Goal: Check status: Check status

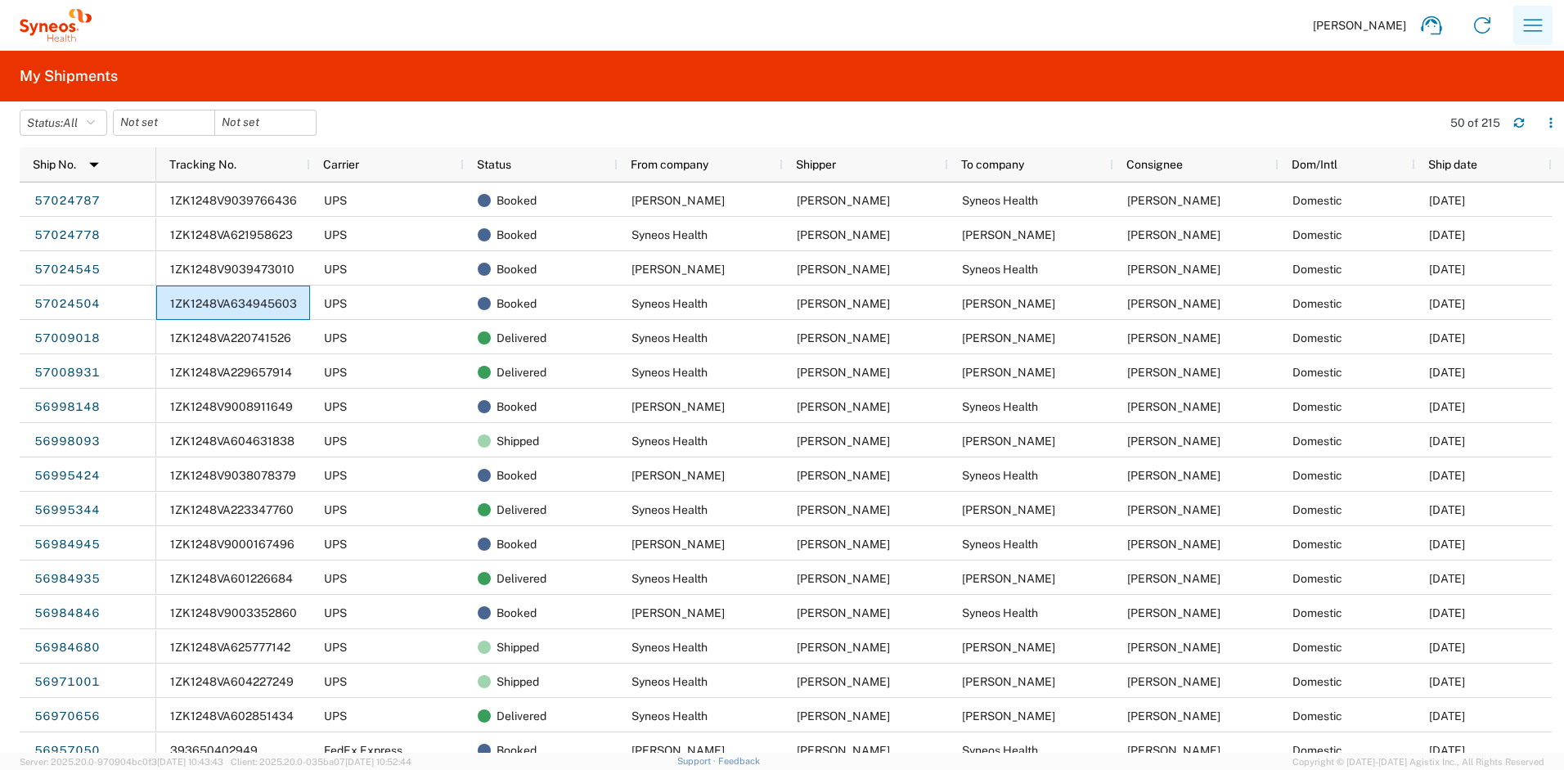
click at [1545, 29] on icon "button" at bounding box center [1532, 25] width 26 height 26
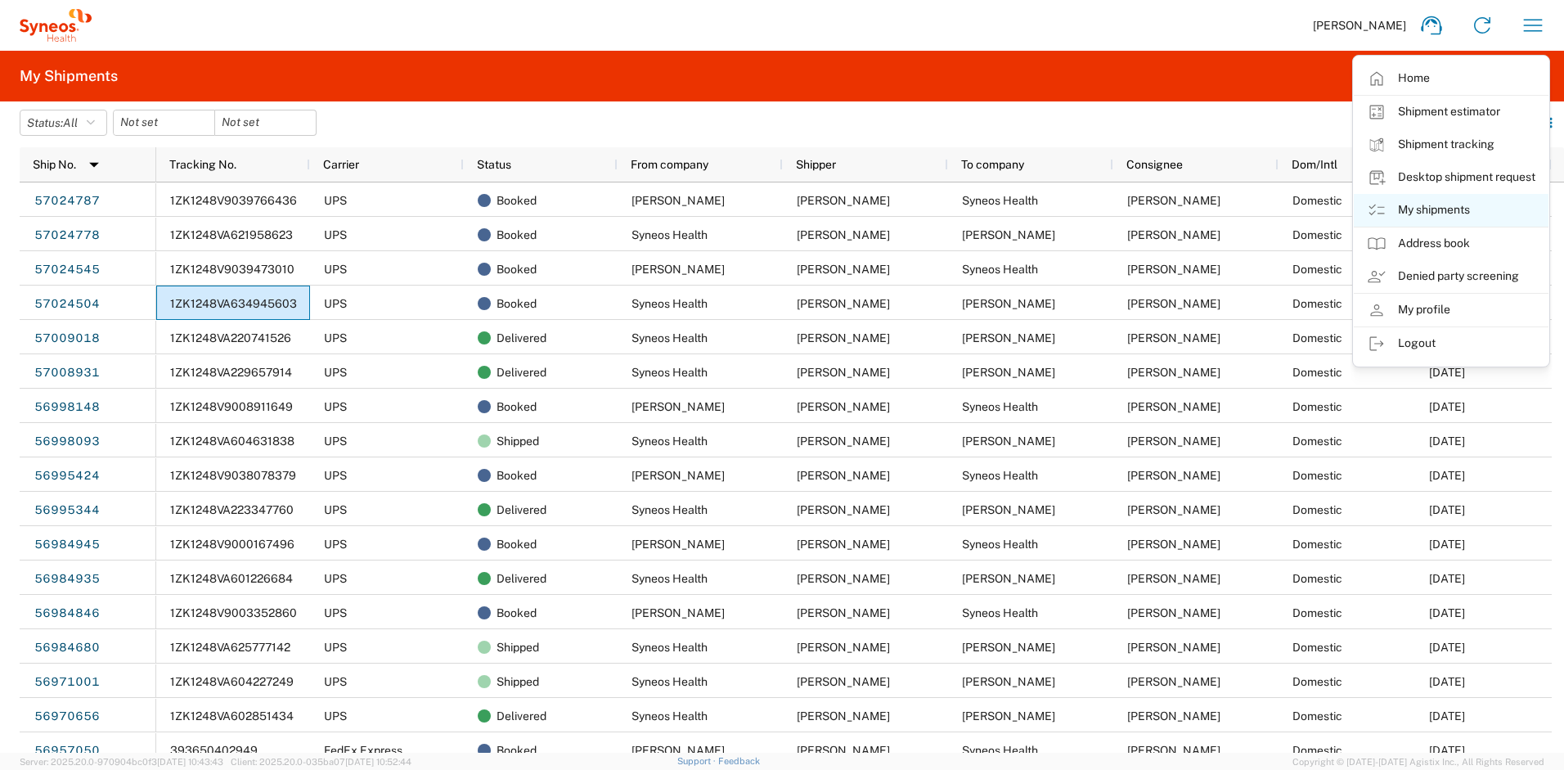
click at [1430, 206] on link "My shipments" at bounding box center [1450, 210] width 195 height 33
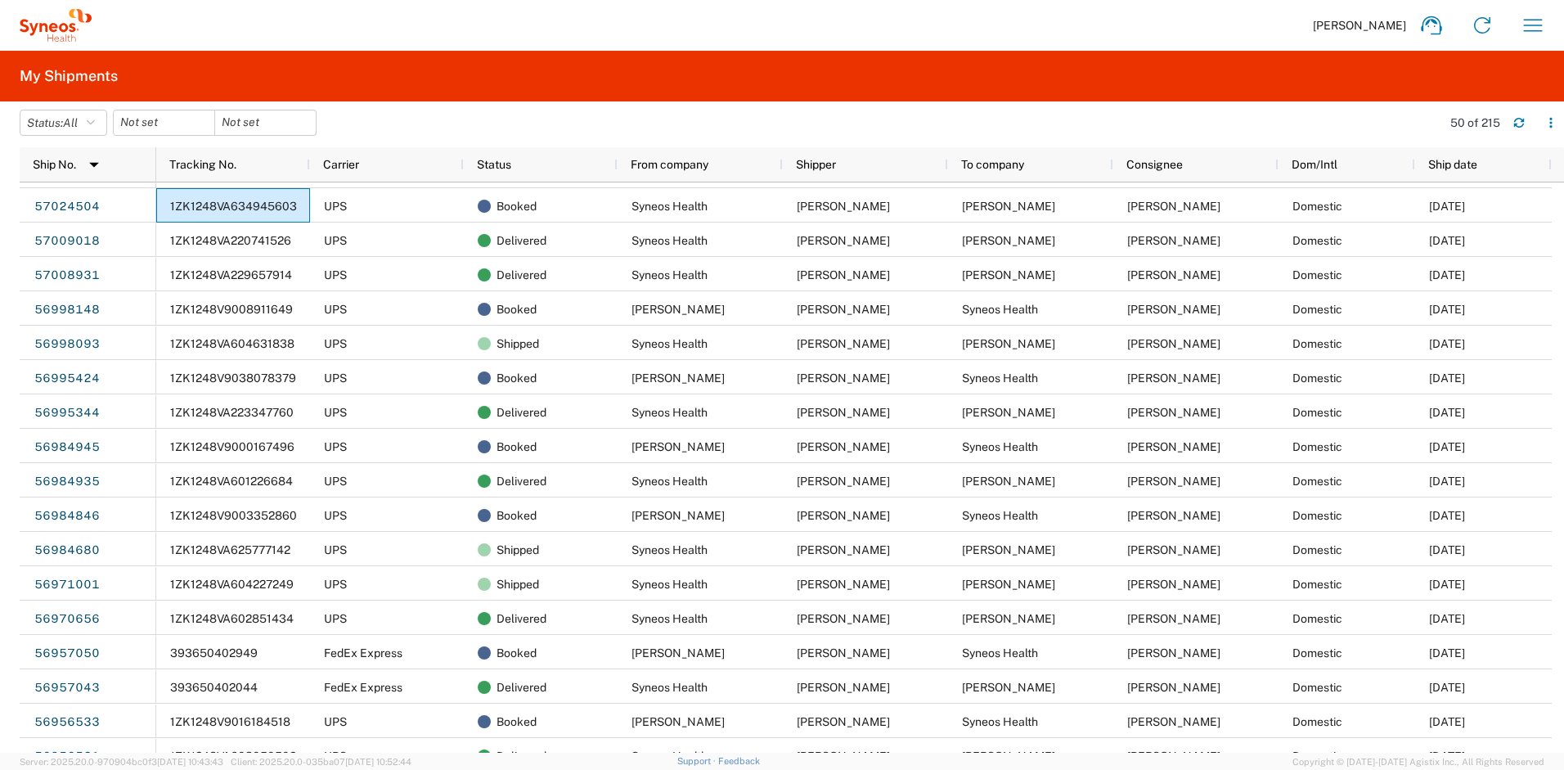
scroll to position [99, 0]
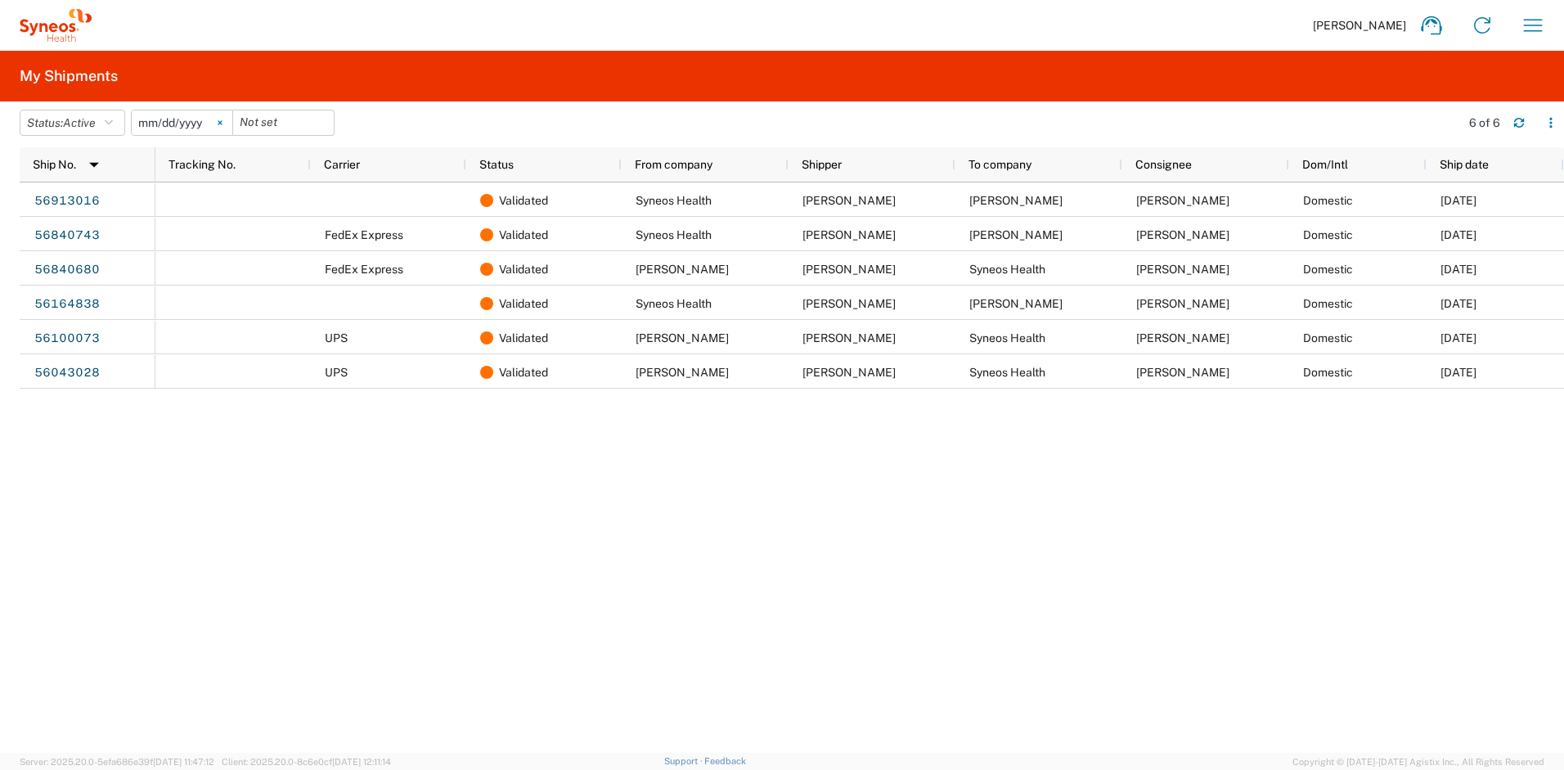
click at [222, 121] on icon at bounding box center [220, 123] width 4 height 4
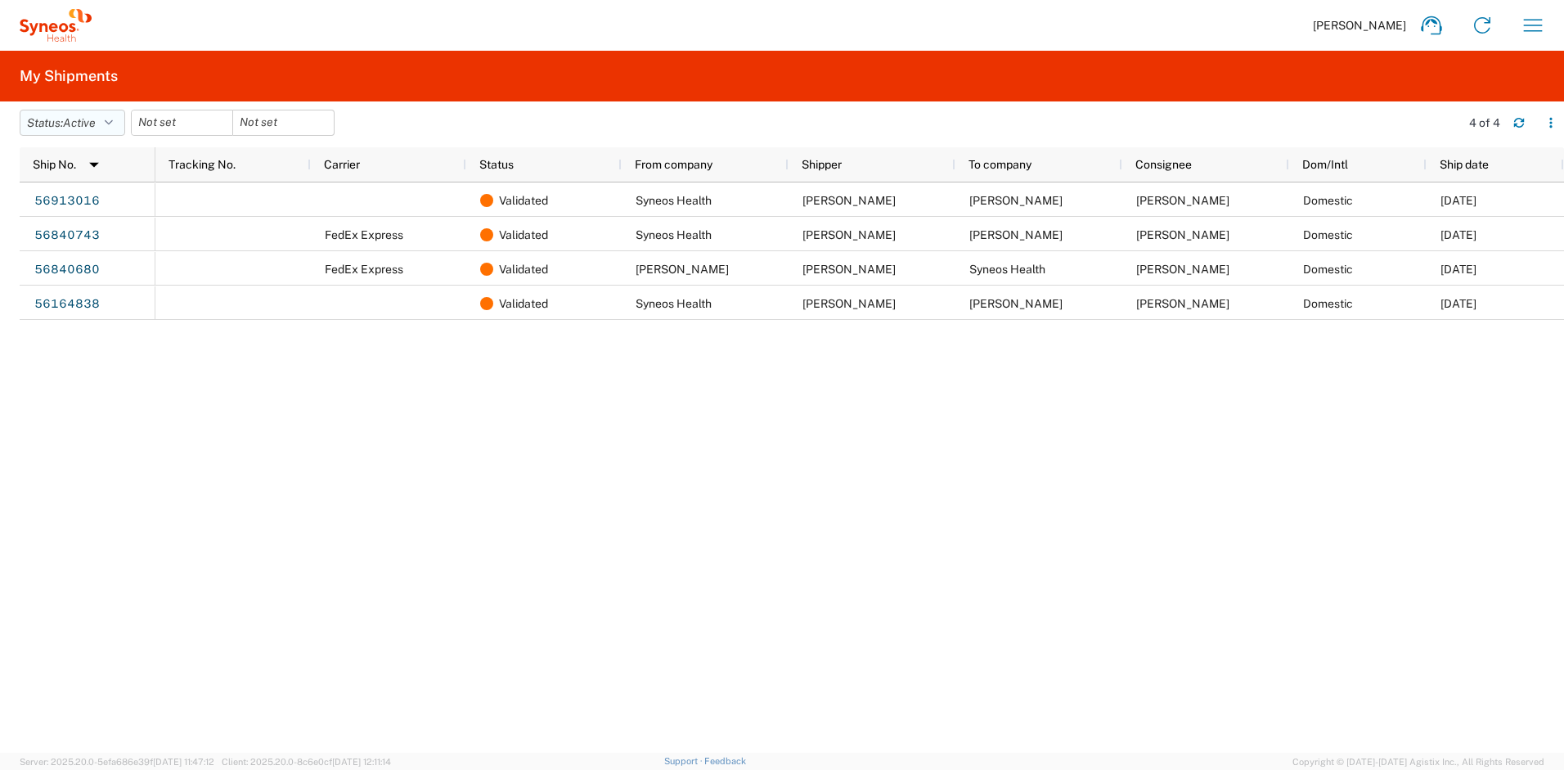
click at [113, 123] on icon "button" at bounding box center [109, 122] width 8 height 11
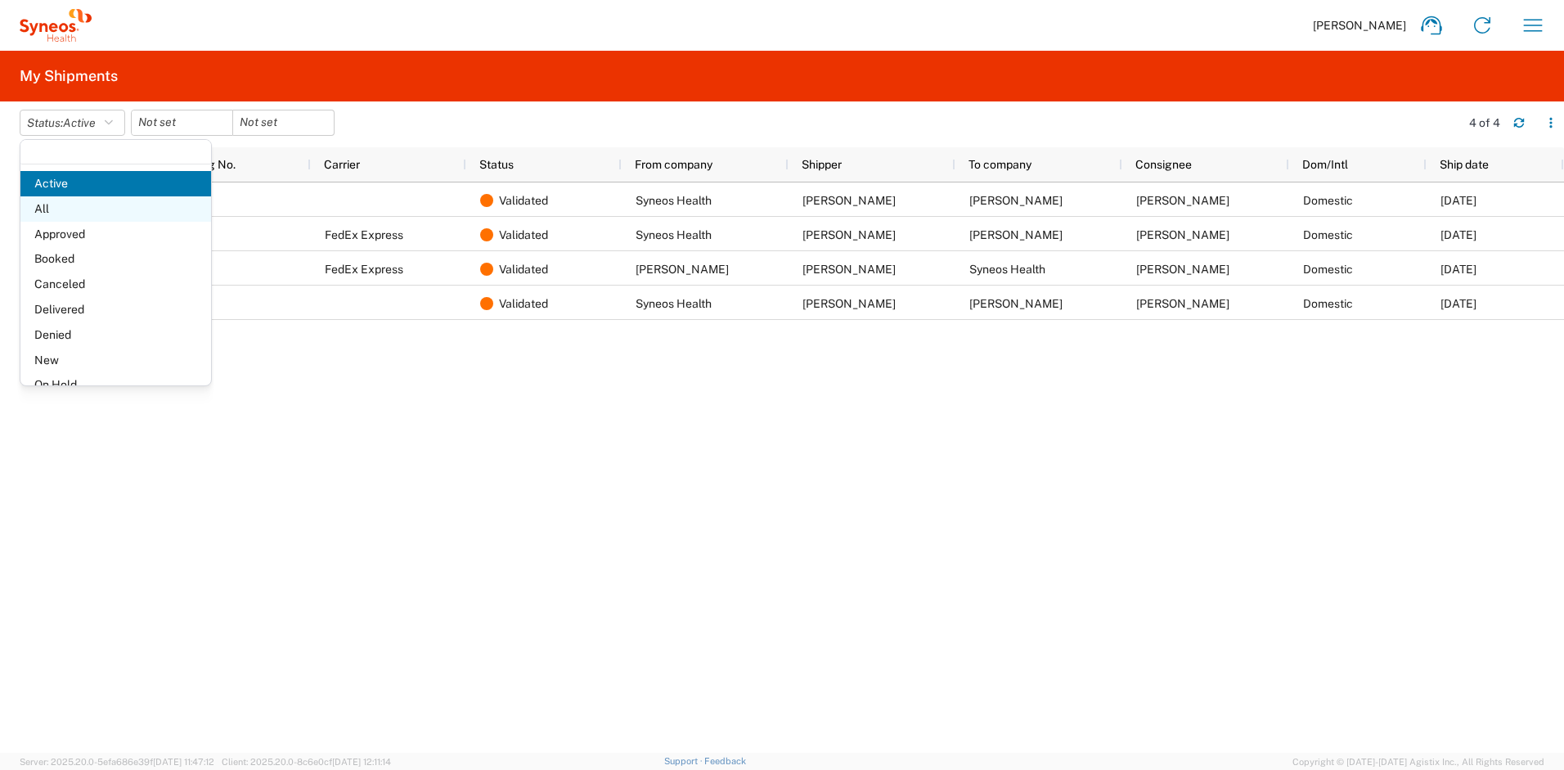
click at [70, 210] on span "All" at bounding box center [115, 208] width 191 height 25
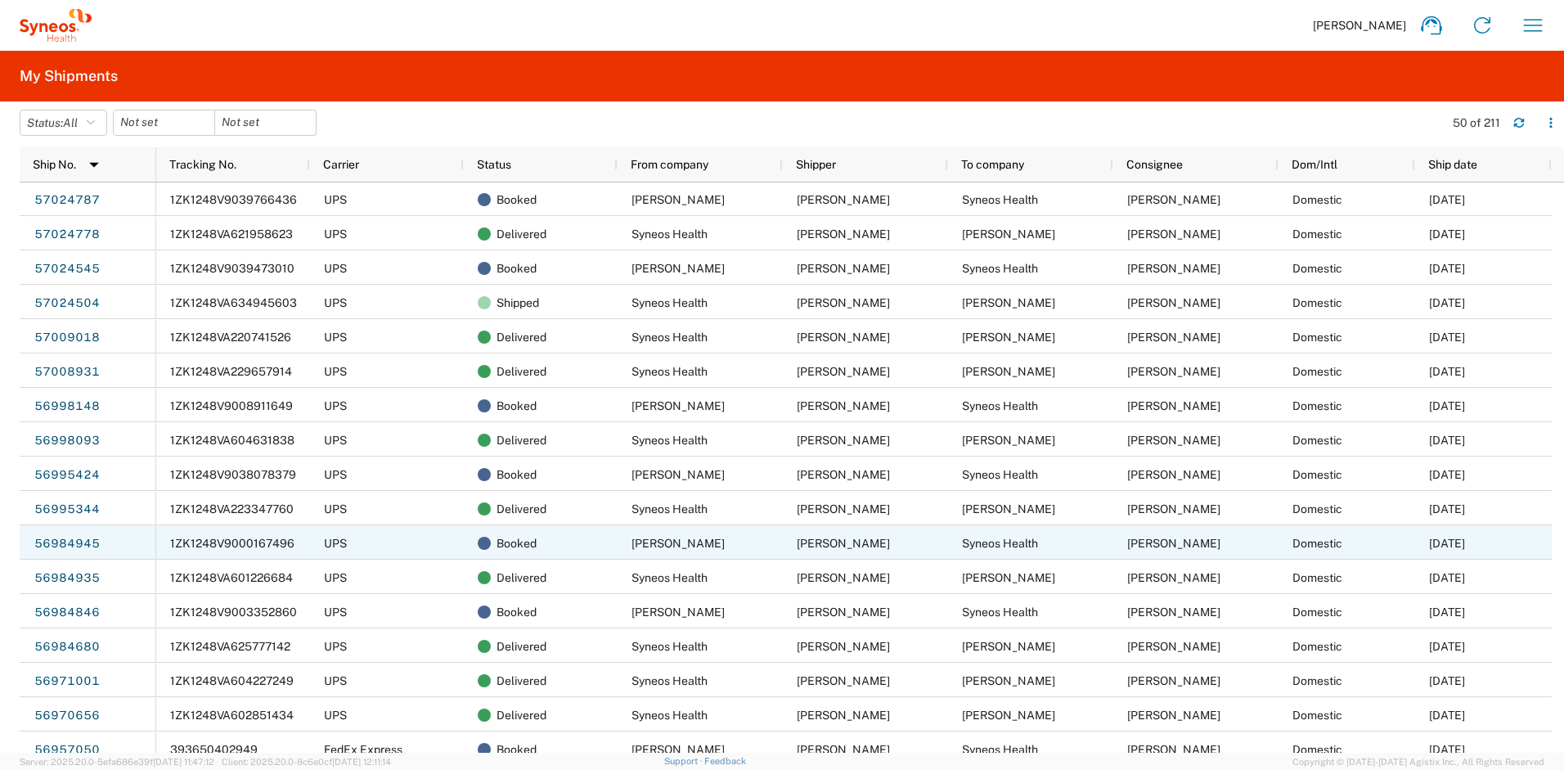
scroll to position [76, 0]
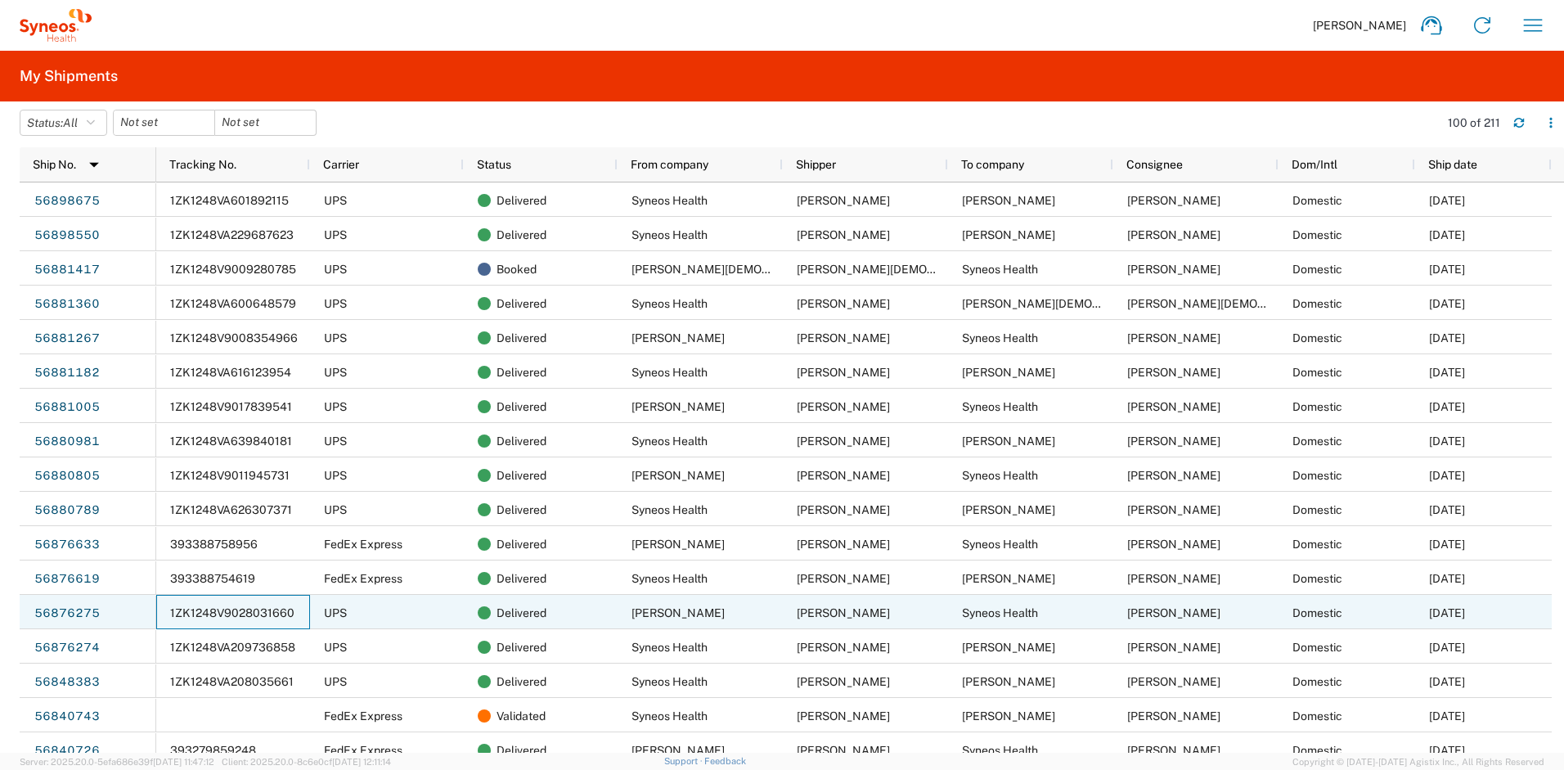
click at [225, 613] on span "1ZK1248V9028031660" at bounding box center [232, 612] width 124 height 13
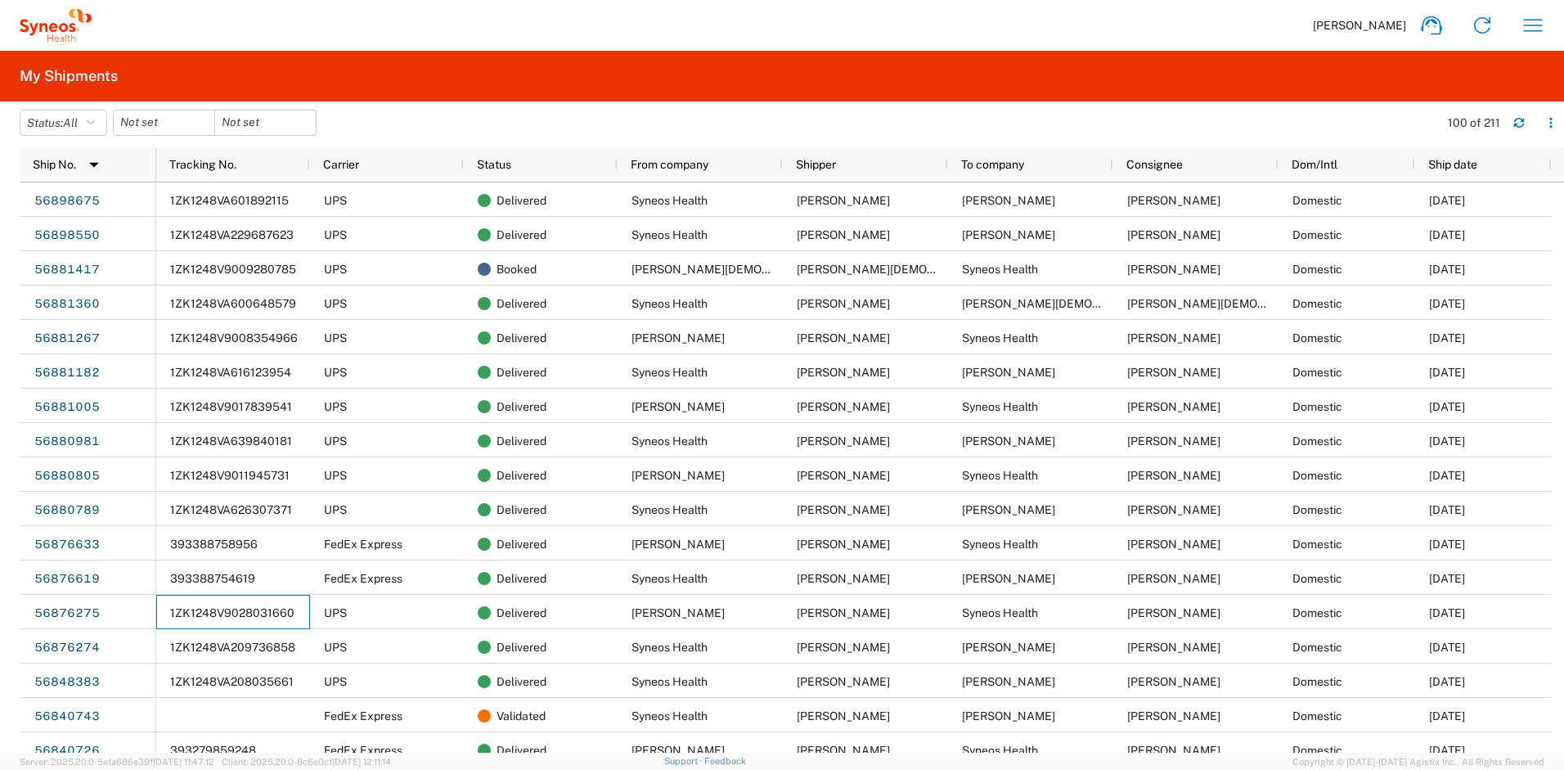
click at [814, 88] on agx-form-header "My Shipments" at bounding box center [782, 76] width 1564 height 51
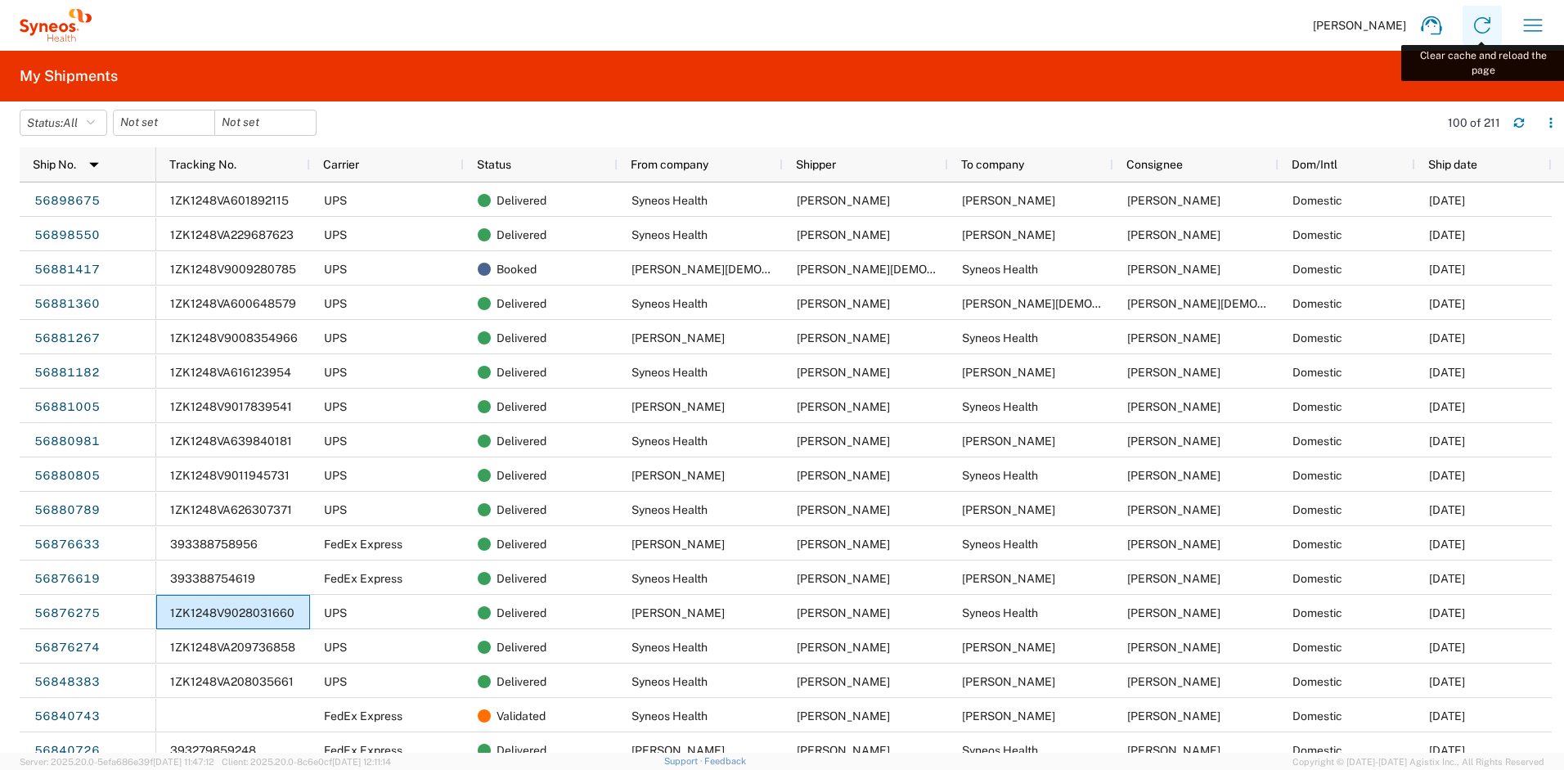
click at [1475, 28] on icon at bounding box center [1482, 25] width 26 height 26
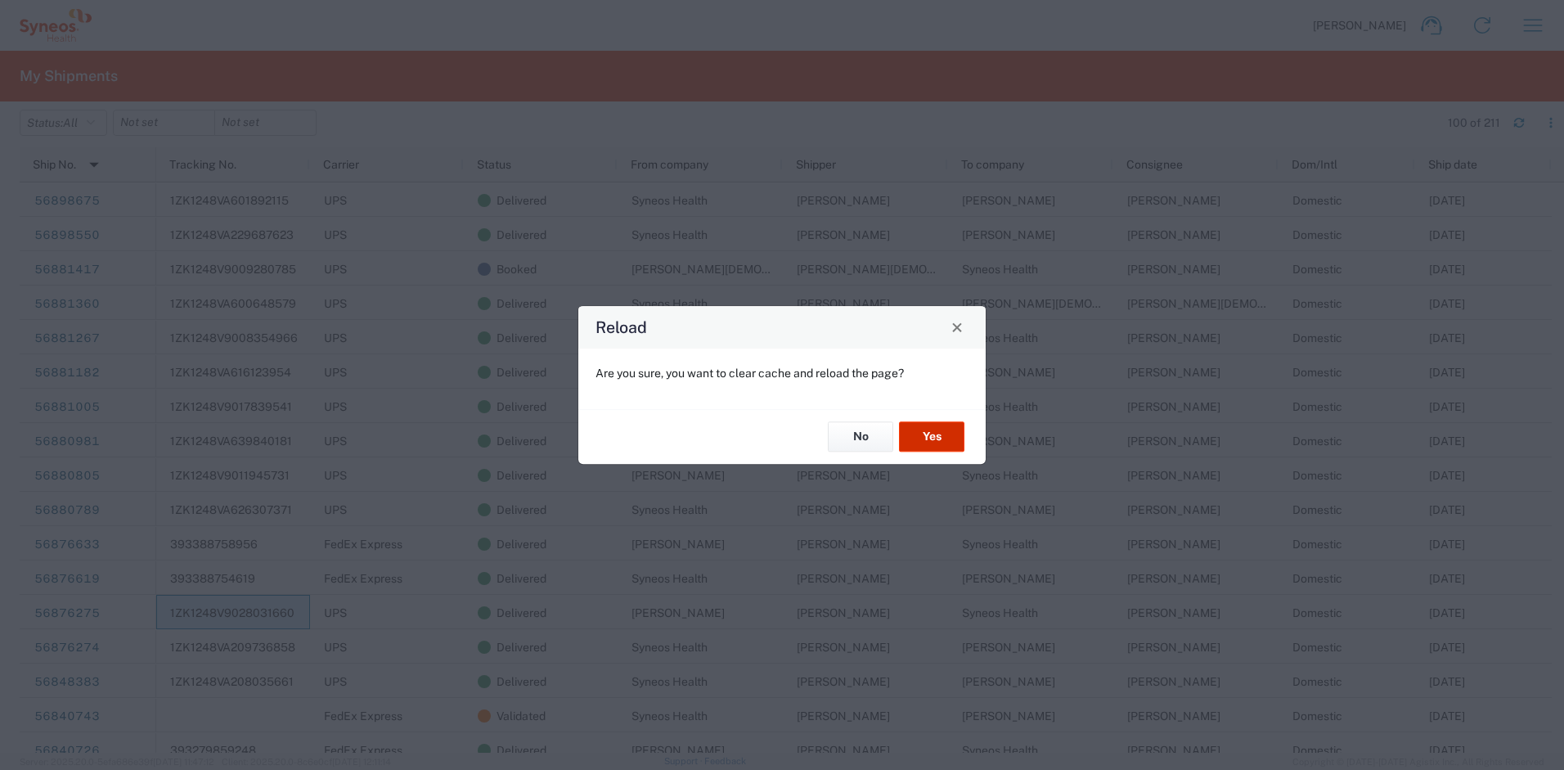
click at [938, 432] on button "Yes" at bounding box center [931, 437] width 65 height 30
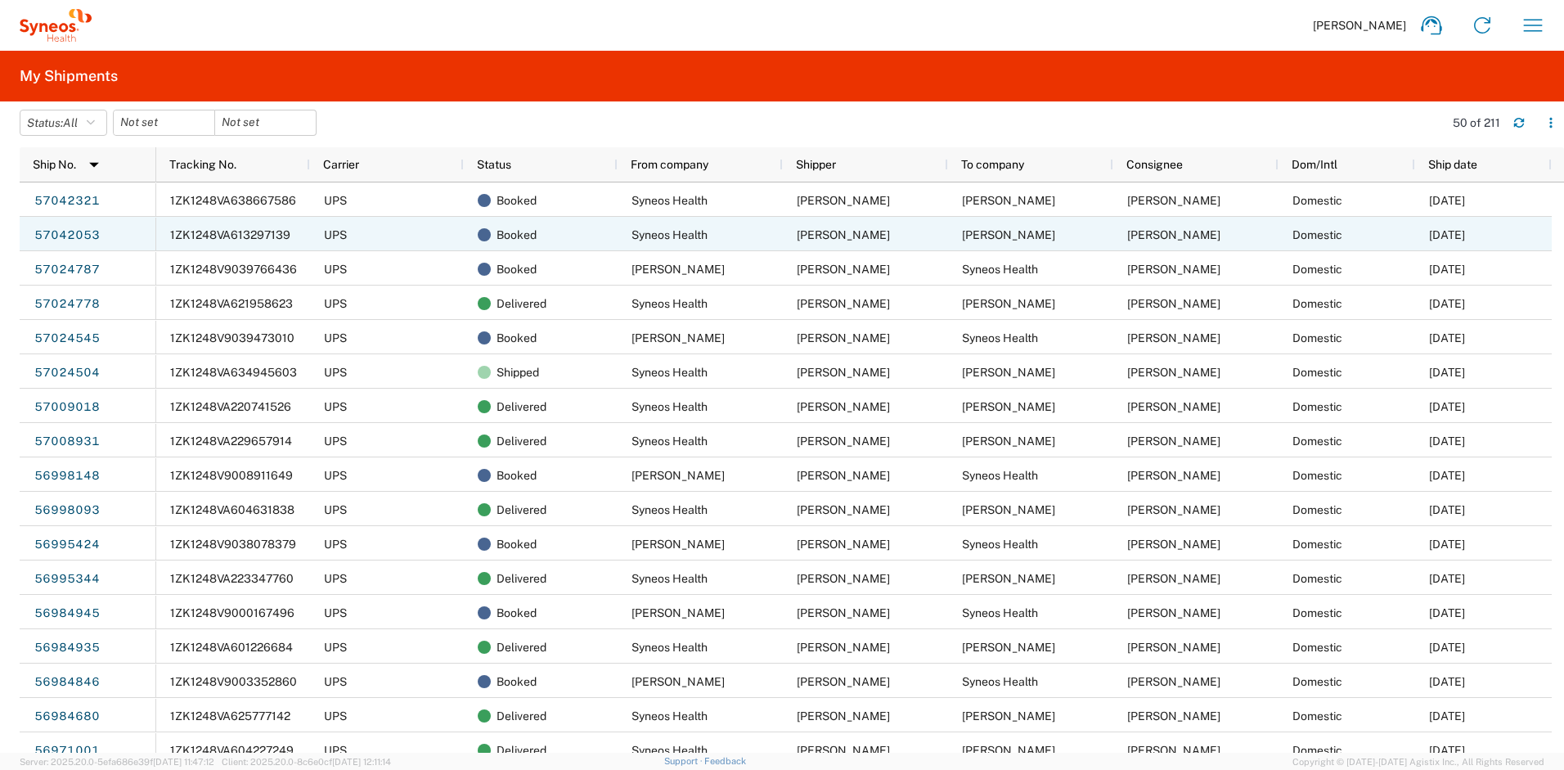
drag, startPoint x: 75, startPoint y: 234, endPoint x: 92, endPoint y: 232, distance: 17.3
click at [74, 234] on link "57042053" at bounding box center [67, 235] width 67 height 26
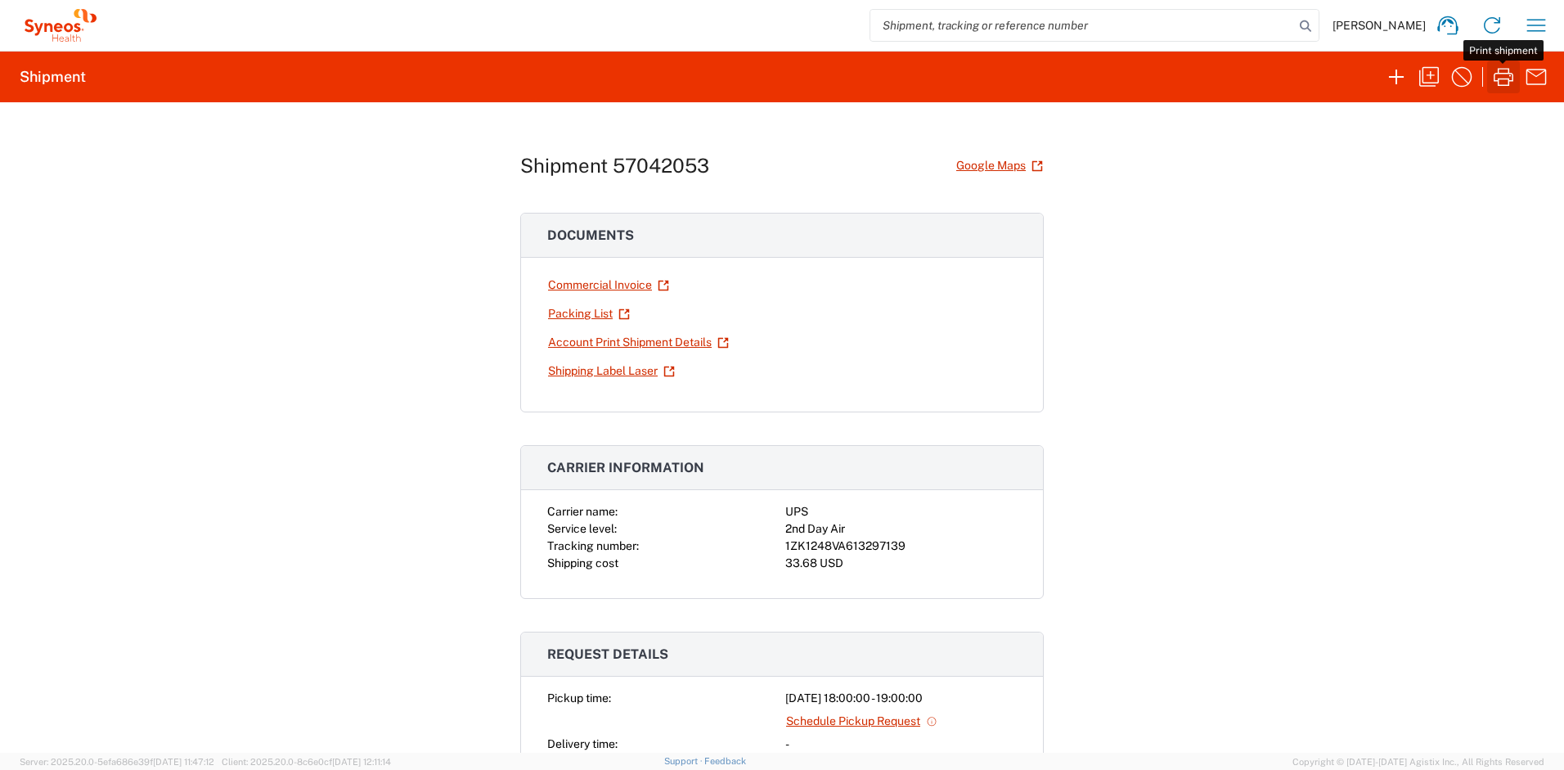
click at [1492, 79] on icon "button" at bounding box center [1503, 77] width 26 height 26
click at [119, 262] on div "Shipment 57042053 Google Maps Documents Commercial Invoice Packing List Account…" at bounding box center [782, 427] width 1564 height 650
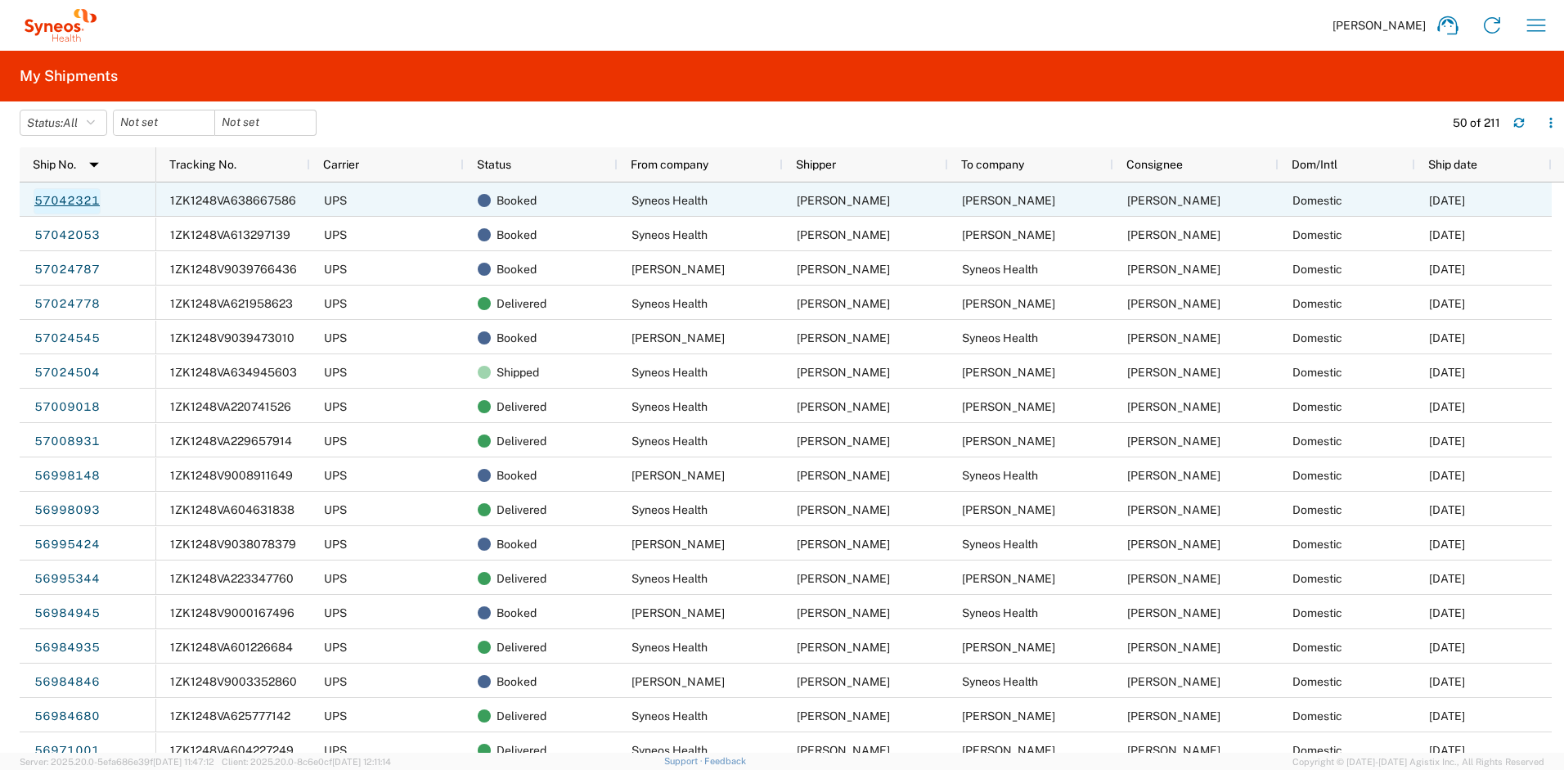
click at [86, 196] on link "57042321" at bounding box center [67, 201] width 67 height 26
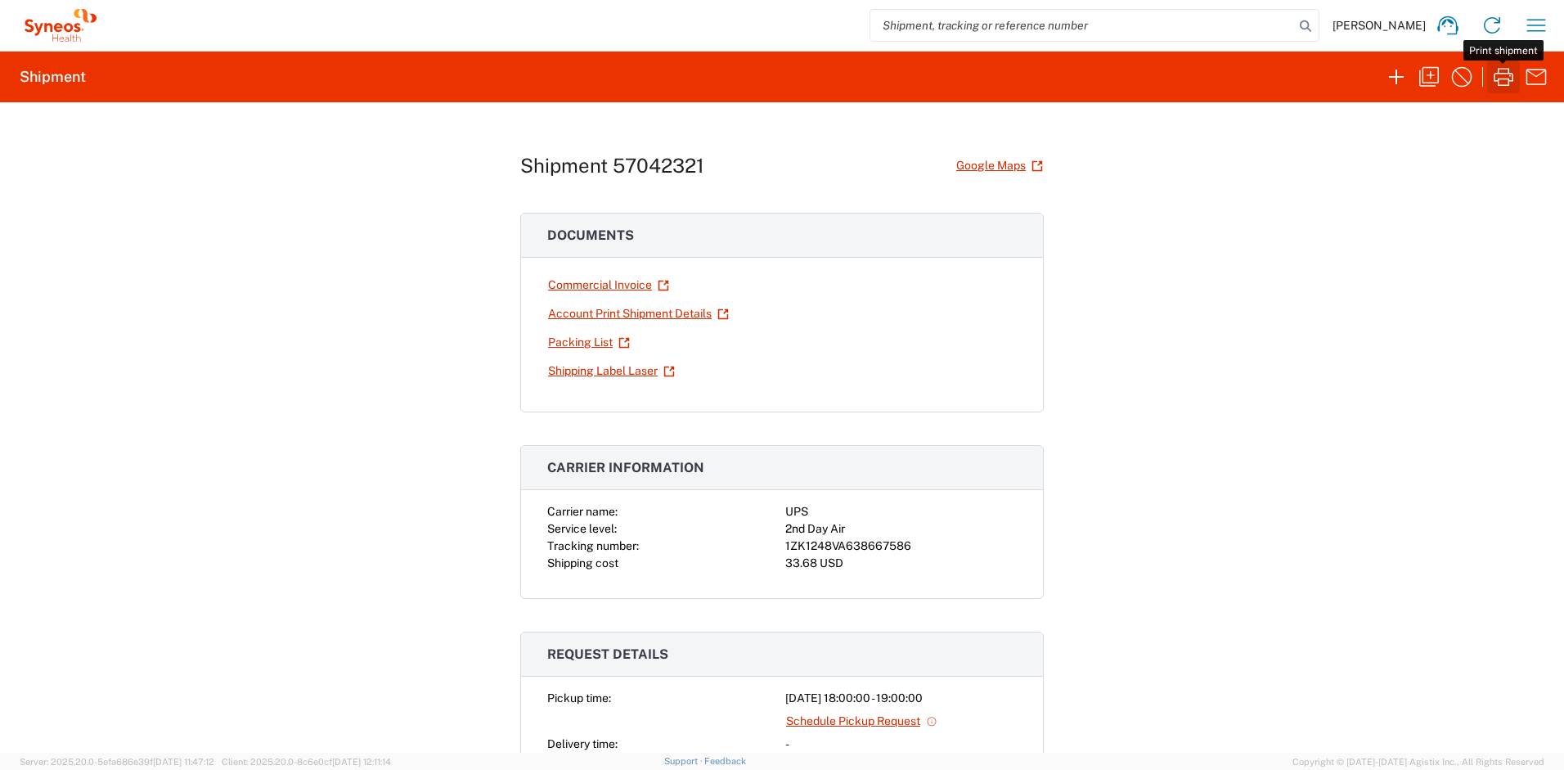
click at [1497, 81] on icon "button" at bounding box center [1503, 77] width 20 height 18
